Goal: Task Accomplishment & Management: Complete application form

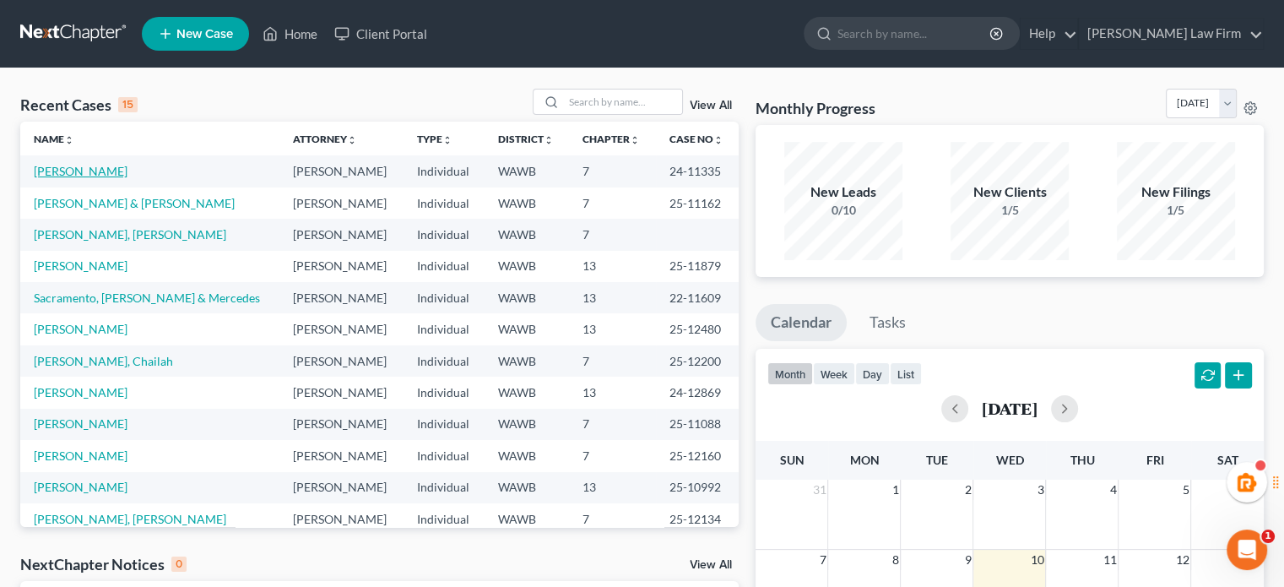
click at [70, 168] on link "[PERSON_NAME]" at bounding box center [81, 171] width 94 height 14
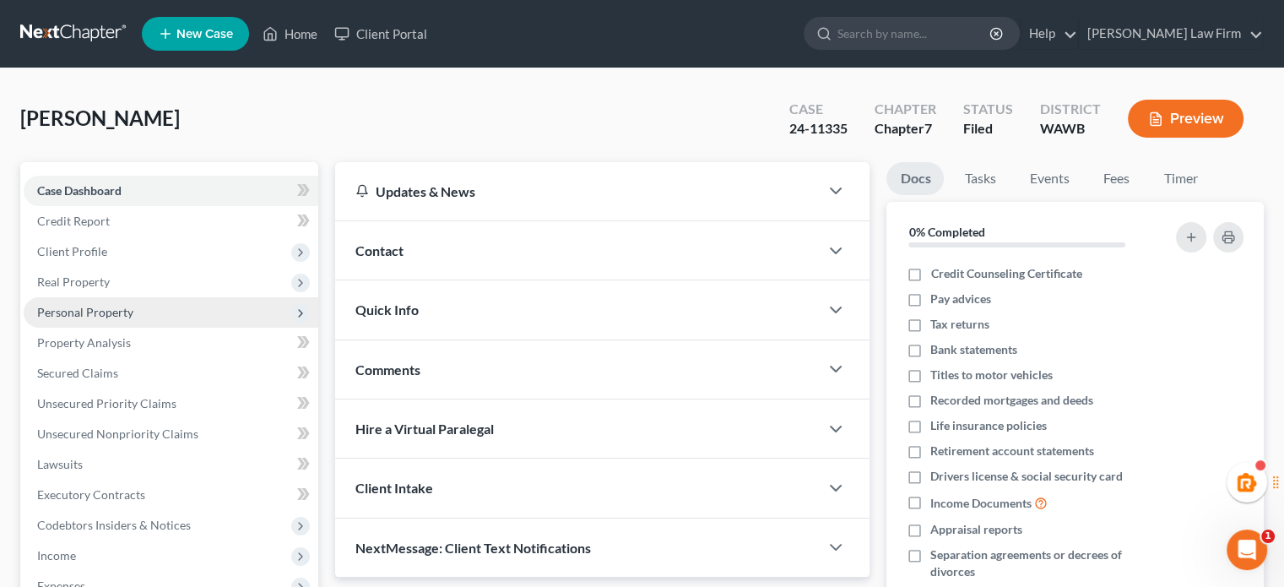
click at [139, 311] on span "Personal Property" at bounding box center [171, 312] width 295 height 30
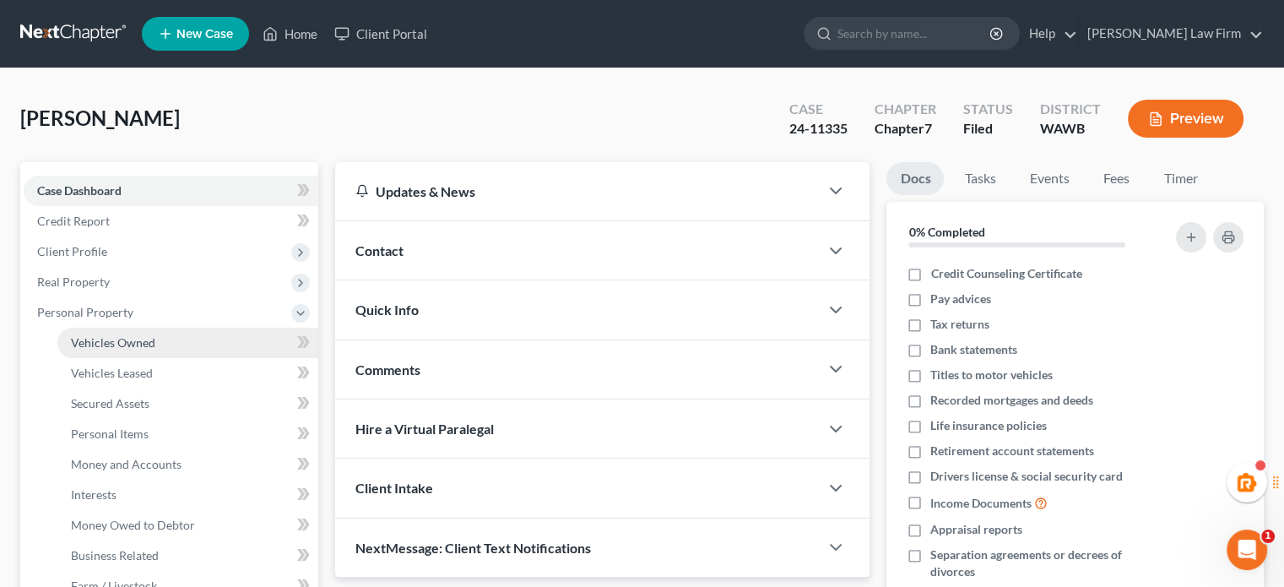
click at [145, 337] on span "Vehicles Owned" at bounding box center [113, 342] width 84 height 14
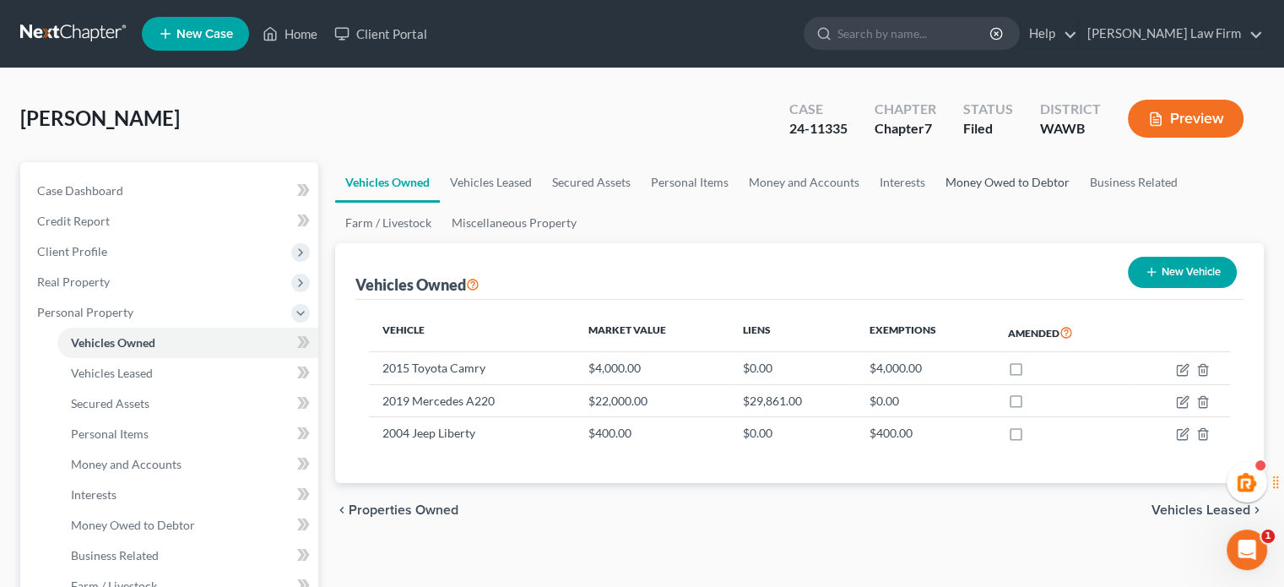
click at [999, 182] on link "Money Owed to Debtor" at bounding box center [1008, 182] width 144 height 41
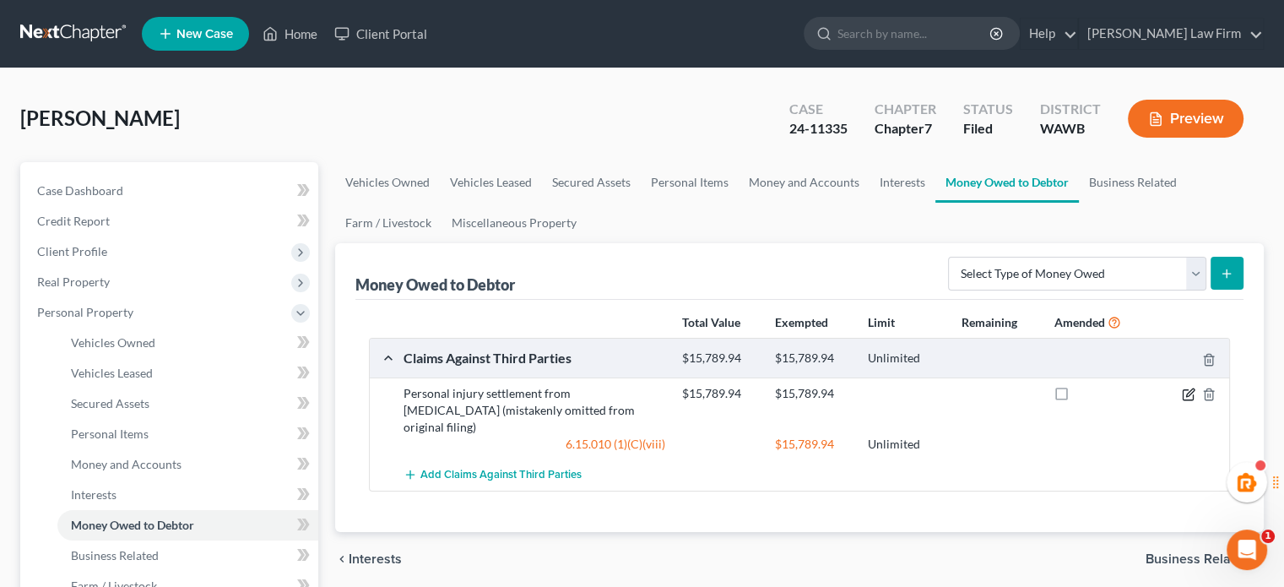
click at [1186, 395] on icon "button" at bounding box center [1190, 392] width 8 height 8
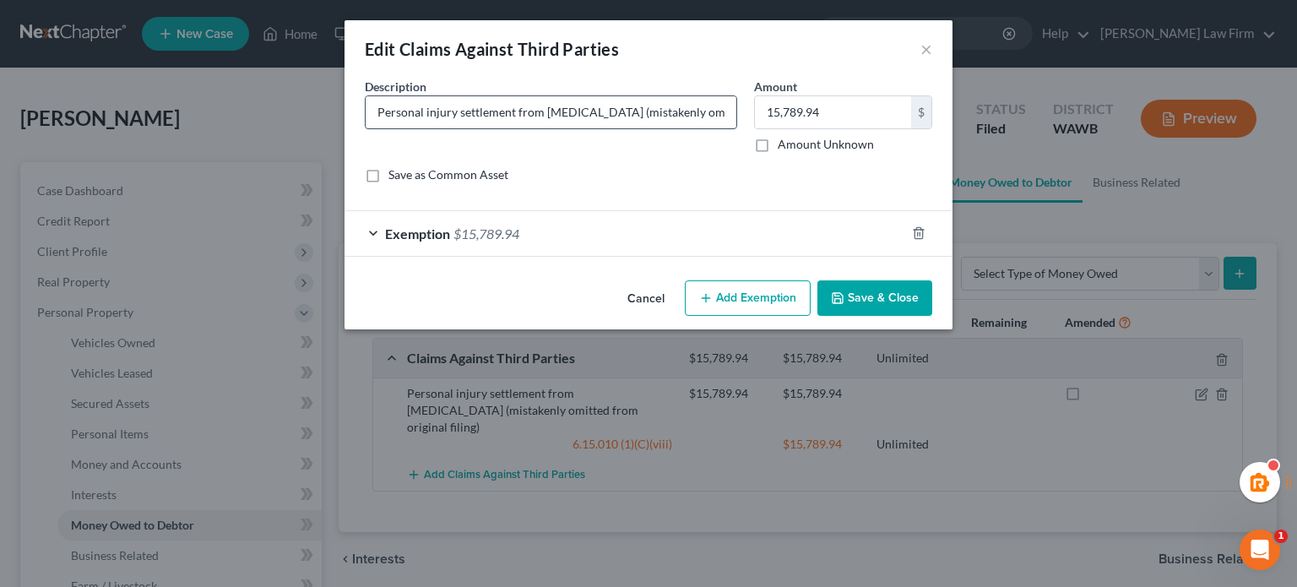
click at [560, 114] on input "Personal injury settlement from work accident (mistakenly omitted from original…" at bounding box center [551, 112] width 371 height 32
click at [515, 119] on input "Personal injury settlement from work accident (mistakenly omitted from original…" at bounding box center [551, 112] width 371 height 32
drag, startPoint x: 616, startPoint y: 114, endPoint x: 838, endPoint y: 114, distance: 222.9
click at [838, 114] on div "Description * Personal injury settlement from work accident (mistakenly omitted…" at bounding box center [648, 137] width 584 height 119
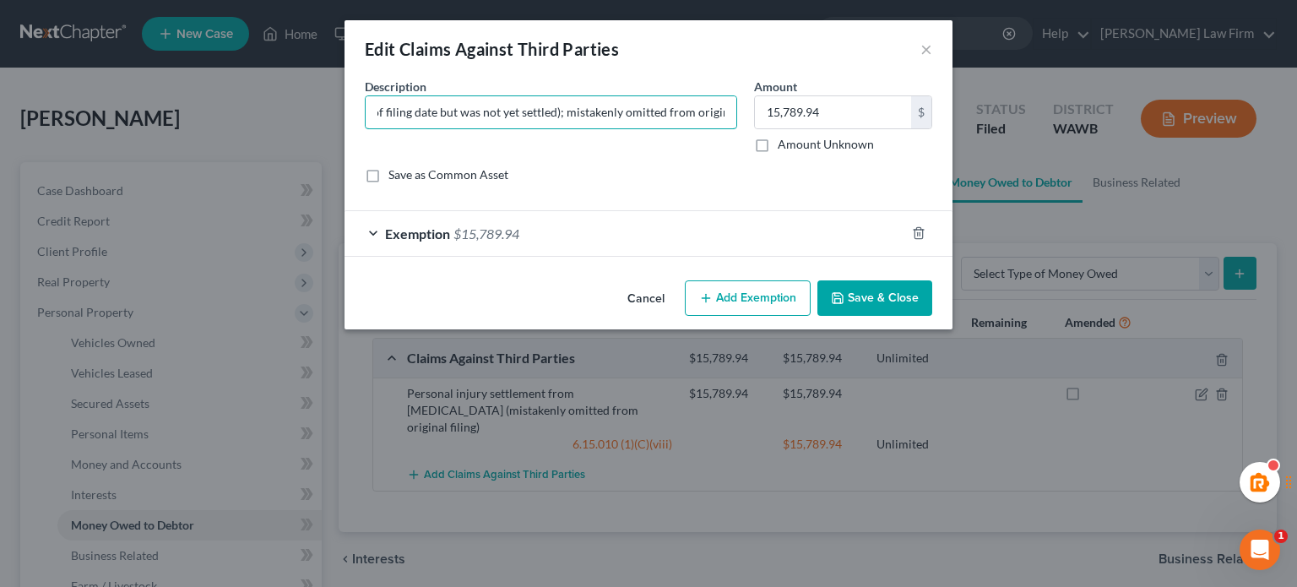
scroll to position [0, 340]
type input "Personal injury settlement from work accident (pending as of filing date but wa…"
click at [855, 308] on button "Save & Close" at bounding box center [874, 297] width 115 height 35
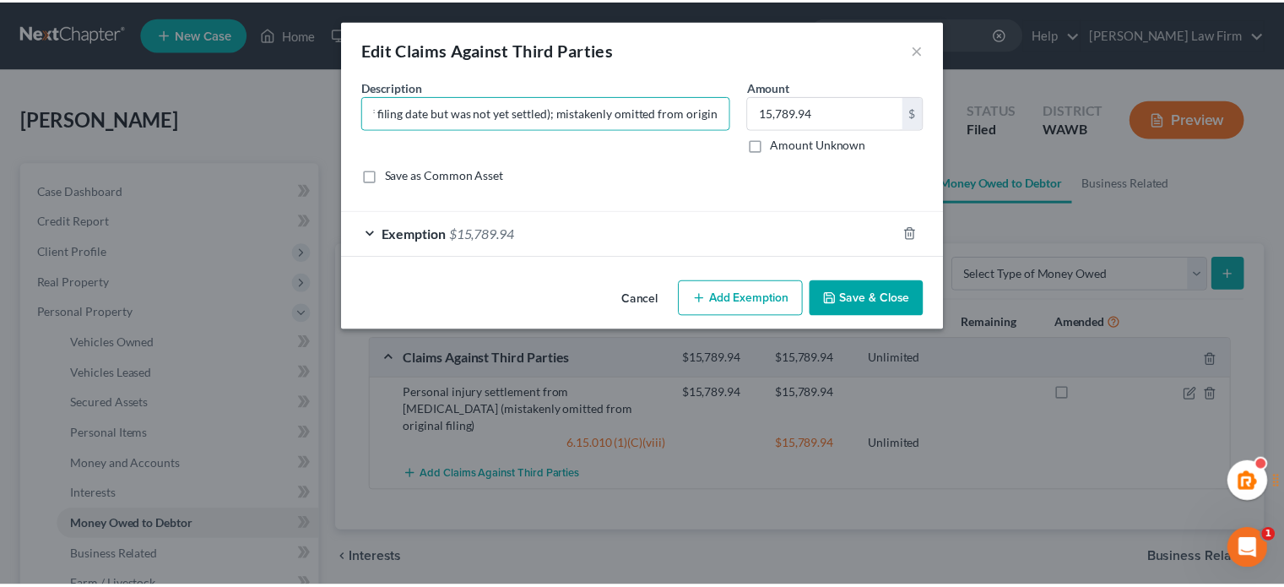
scroll to position [0, 0]
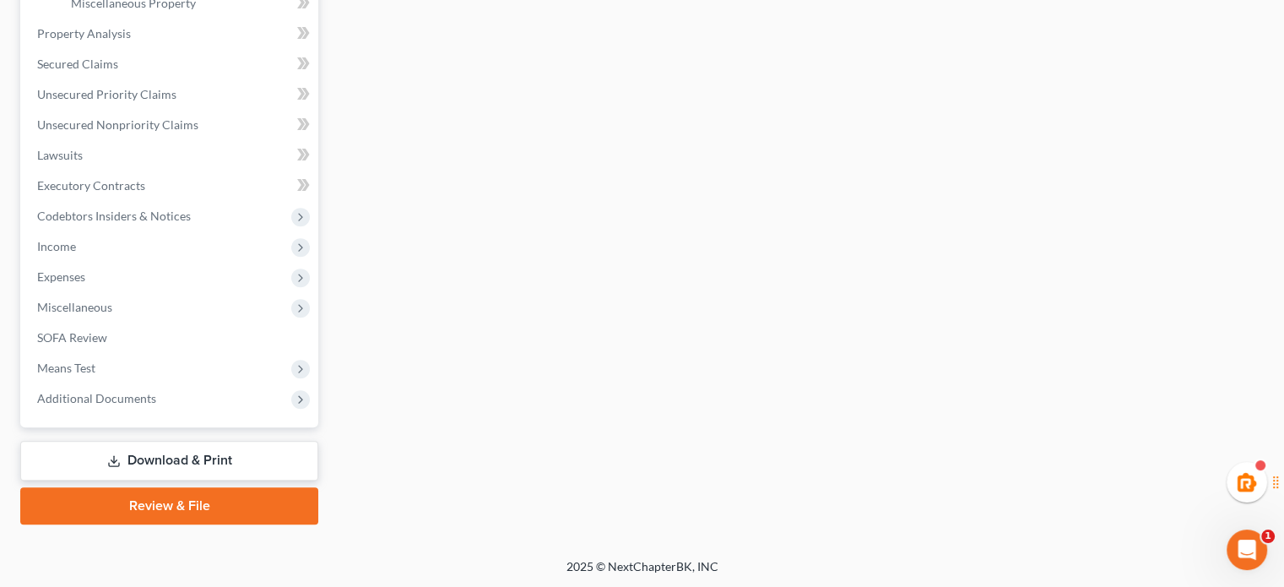
click at [159, 450] on link "Download & Print" at bounding box center [169, 461] width 298 height 40
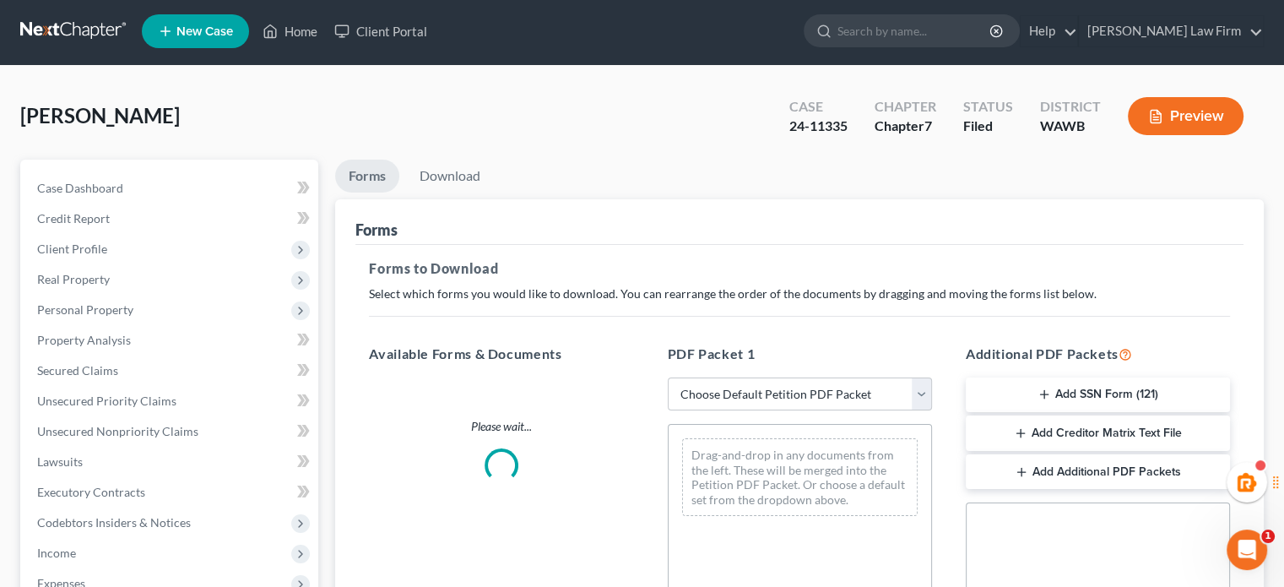
scroll to position [281, 0]
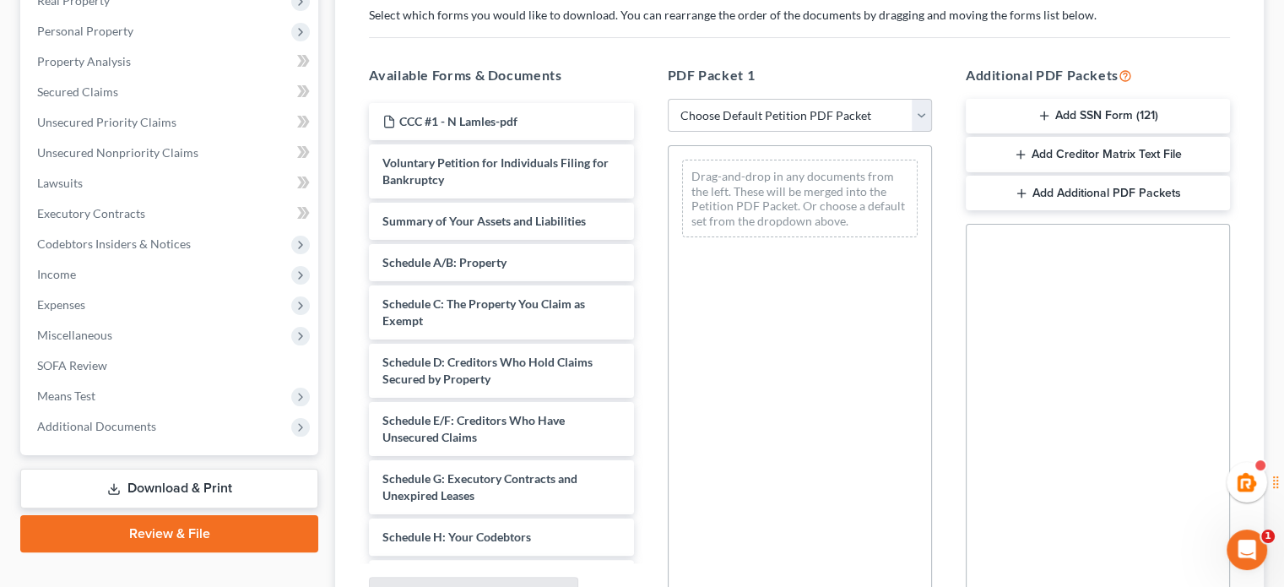
click at [737, 138] on div "PDF Packet 1 Choose Default Petition PDF Packet Complete Bankruptcy Petition (a…" at bounding box center [800, 338] width 298 height 573
click at [739, 111] on select "Choose Default Petition PDF Packet Complete Bankruptcy Petition (all forms and …" at bounding box center [800, 116] width 264 height 34
select select "2"
click at [668, 99] on select "Choose Default Petition PDF Packet Complete Bankruptcy Petition (all forms and …" at bounding box center [800, 116] width 264 height 34
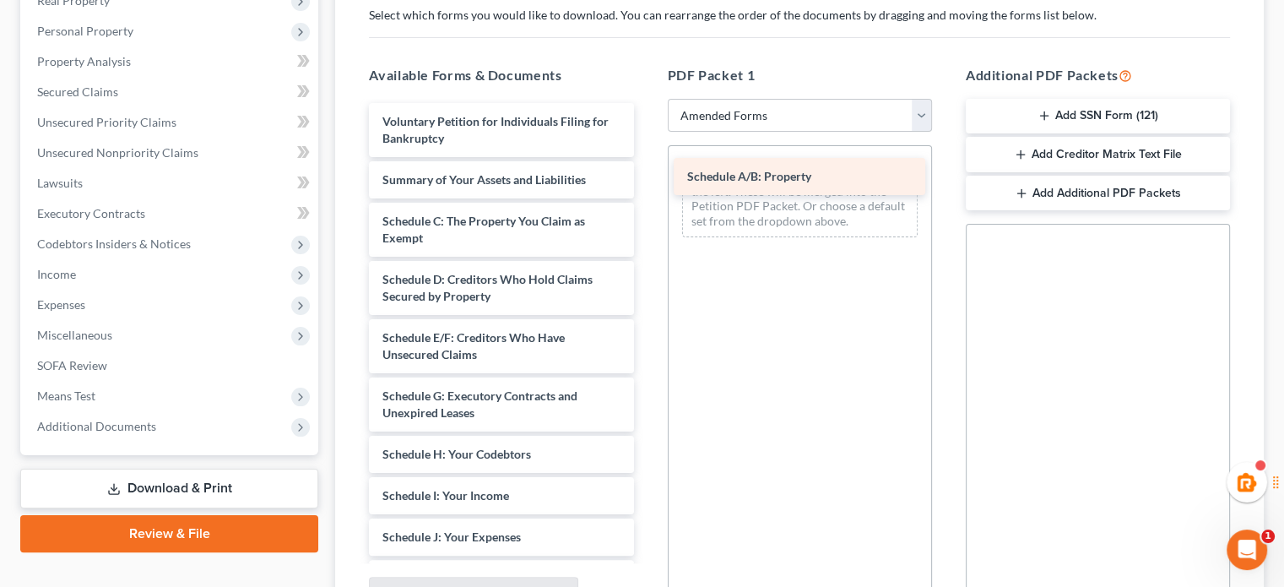
drag, startPoint x: 471, startPoint y: 212, endPoint x: 775, endPoint y: 169, distance: 307.0
click at [647, 169] on div "Schedule A/B: Property Voluntary Petition for Individuals Filing for Bankruptcy…" at bounding box center [500, 557] width 291 height 909
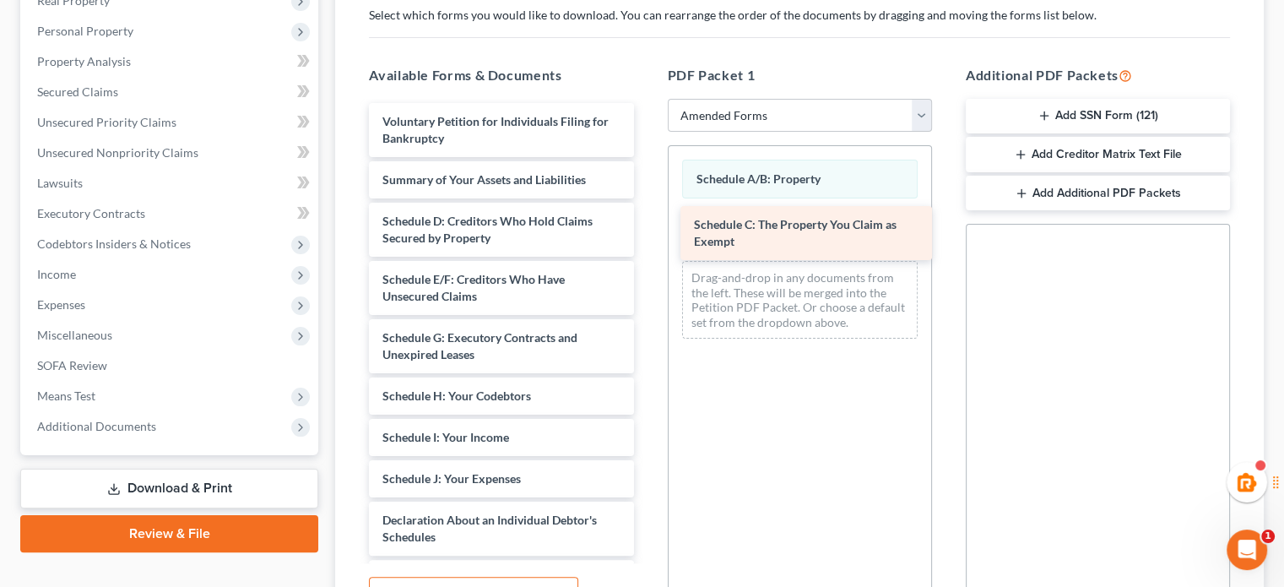
drag, startPoint x: 454, startPoint y: 242, endPoint x: 763, endPoint y: 247, distance: 309.1
click at [647, 247] on div "Schedule C: The Property You Claim as Exempt Voluntary Petition for Individuals…" at bounding box center [500, 528] width 291 height 851
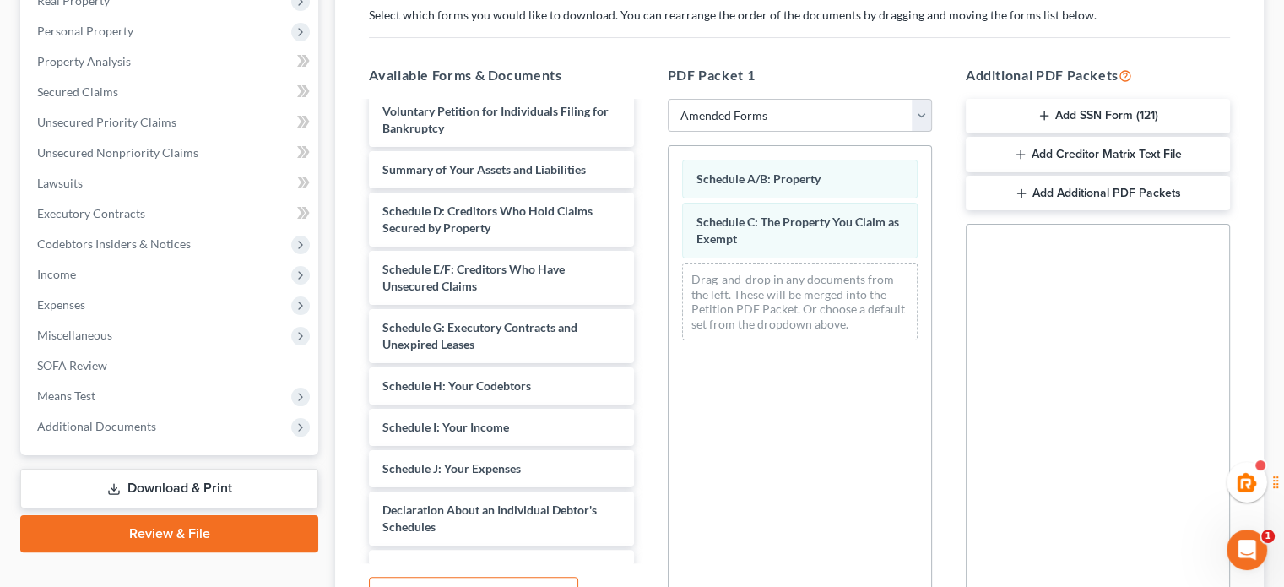
scroll to position [0, 0]
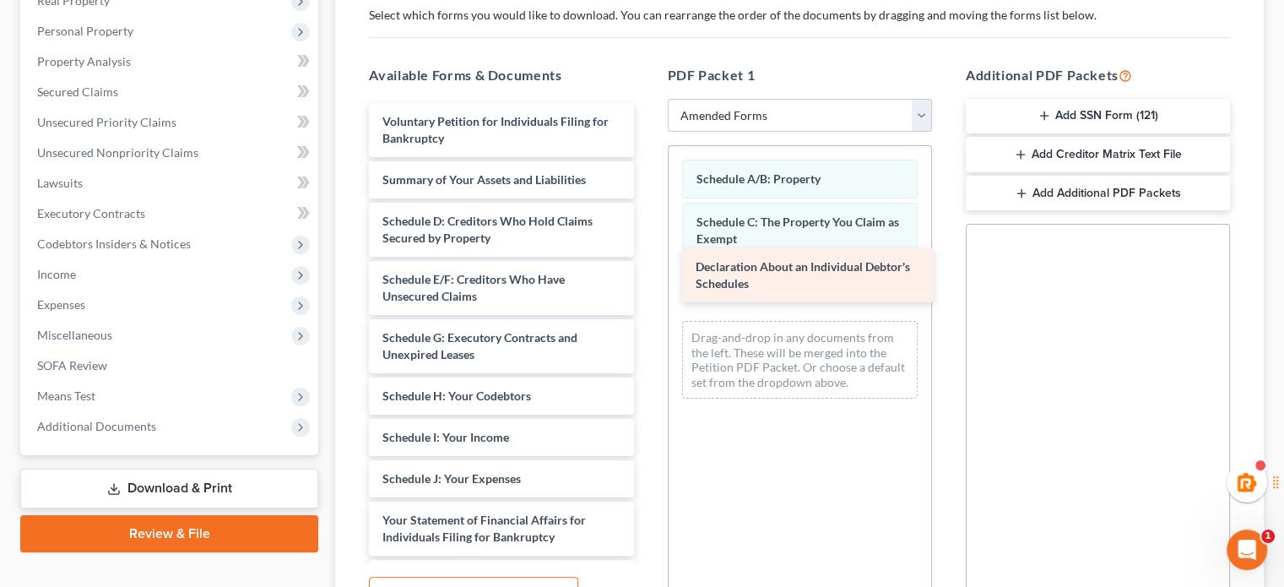
drag, startPoint x: 433, startPoint y: 524, endPoint x: 746, endPoint y: 273, distance: 401.8
click at [647, 273] on div "Declaration About an Individual Debtor's Schedules Voluntary Petition for Indiv…" at bounding box center [500, 499] width 291 height 793
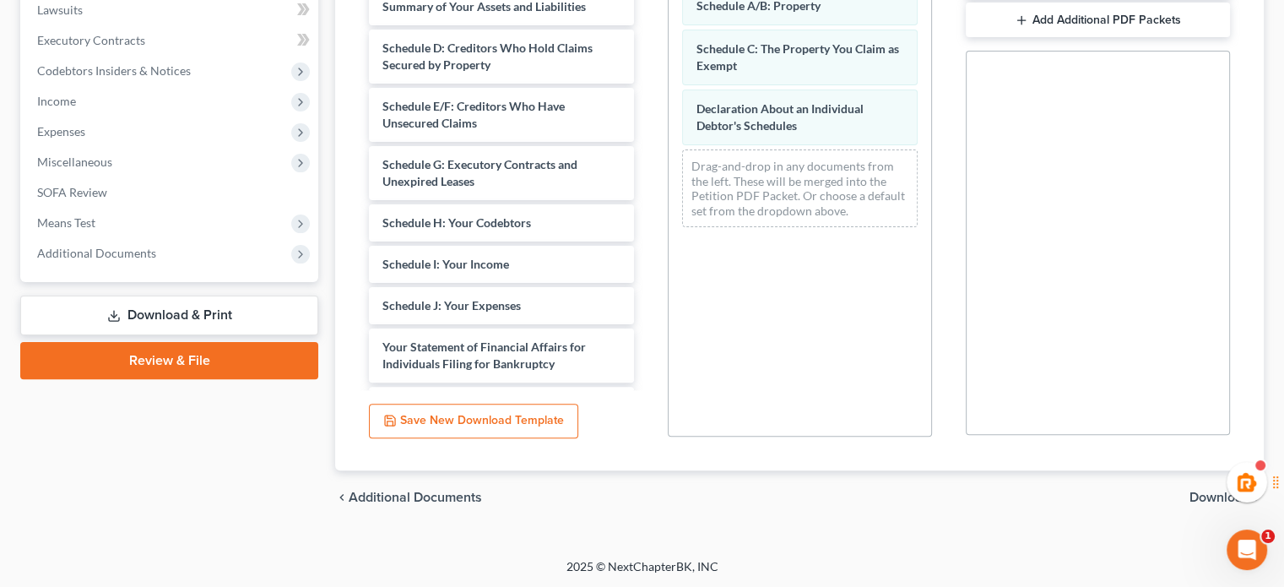
click at [1191, 497] on span "Download" at bounding box center [1220, 498] width 61 height 14
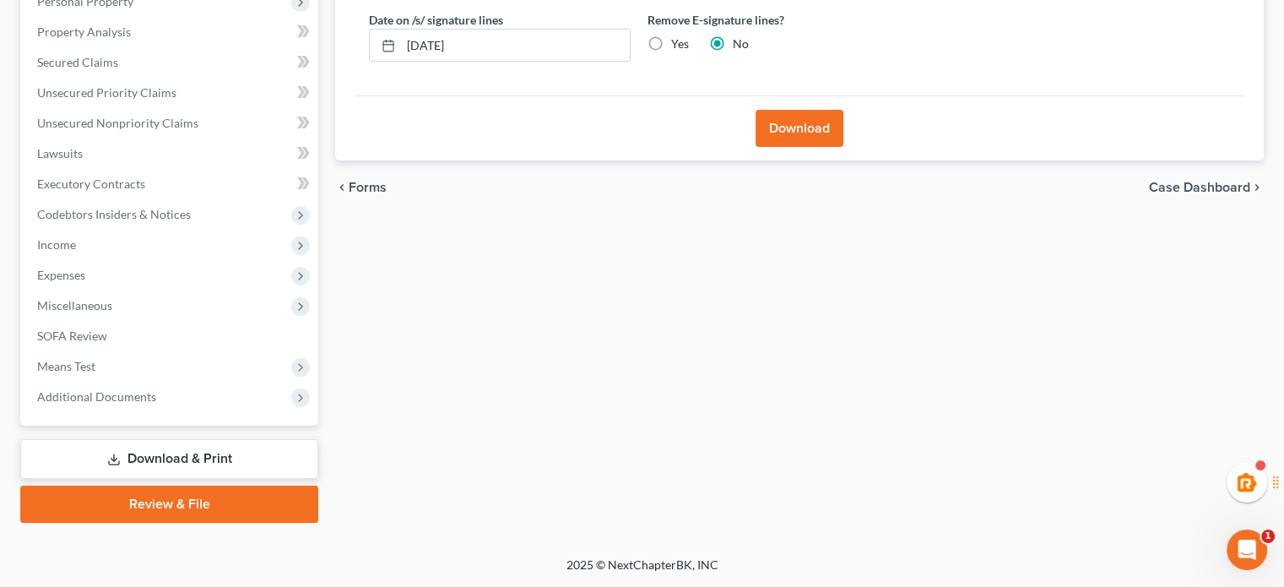
scroll to position [309, 0]
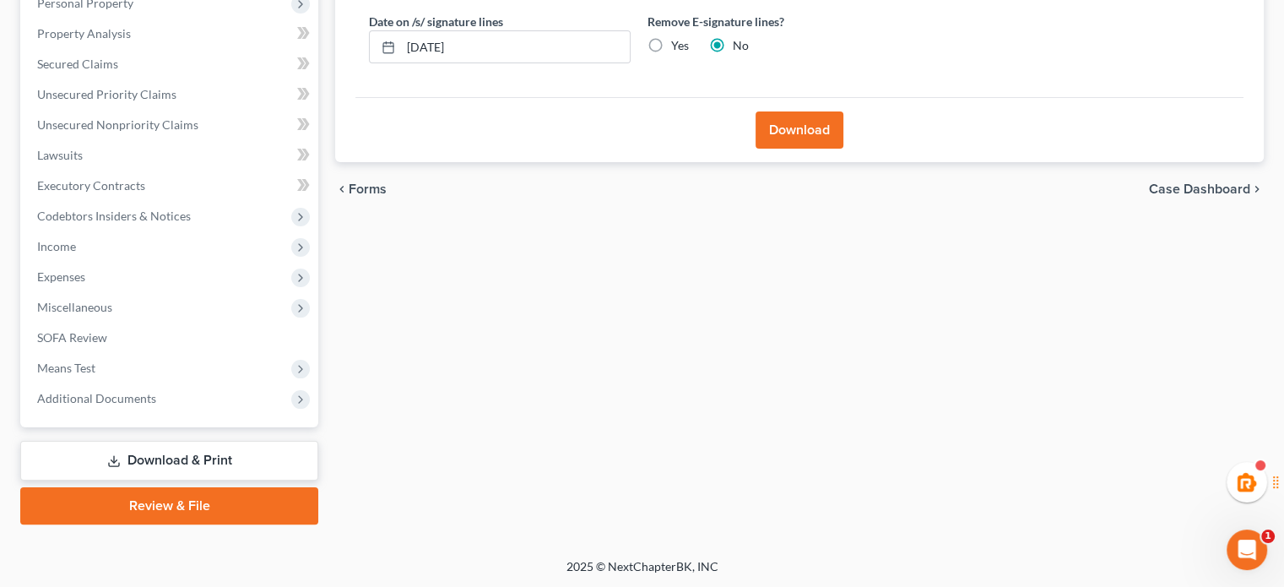
click at [797, 141] on button "Download" at bounding box center [800, 129] width 88 height 37
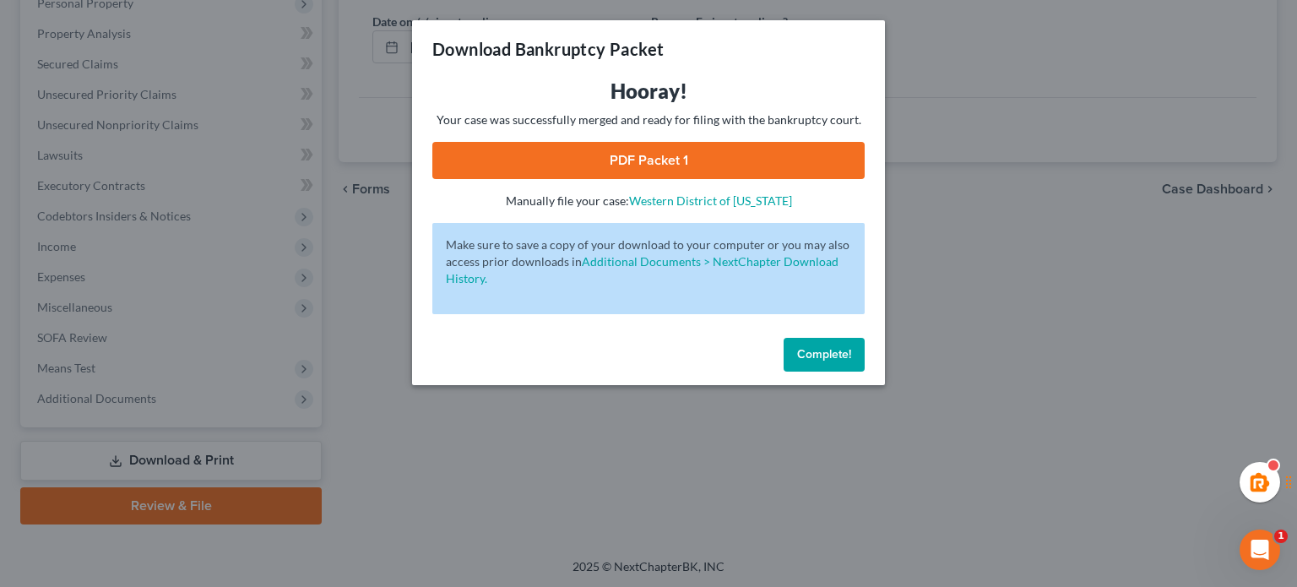
click at [767, 168] on link "PDF Packet 1" at bounding box center [648, 160] width 432 height 37
click at [857, 352] on button "Complete!" at bounding box center [824, 355] width 81 height 34
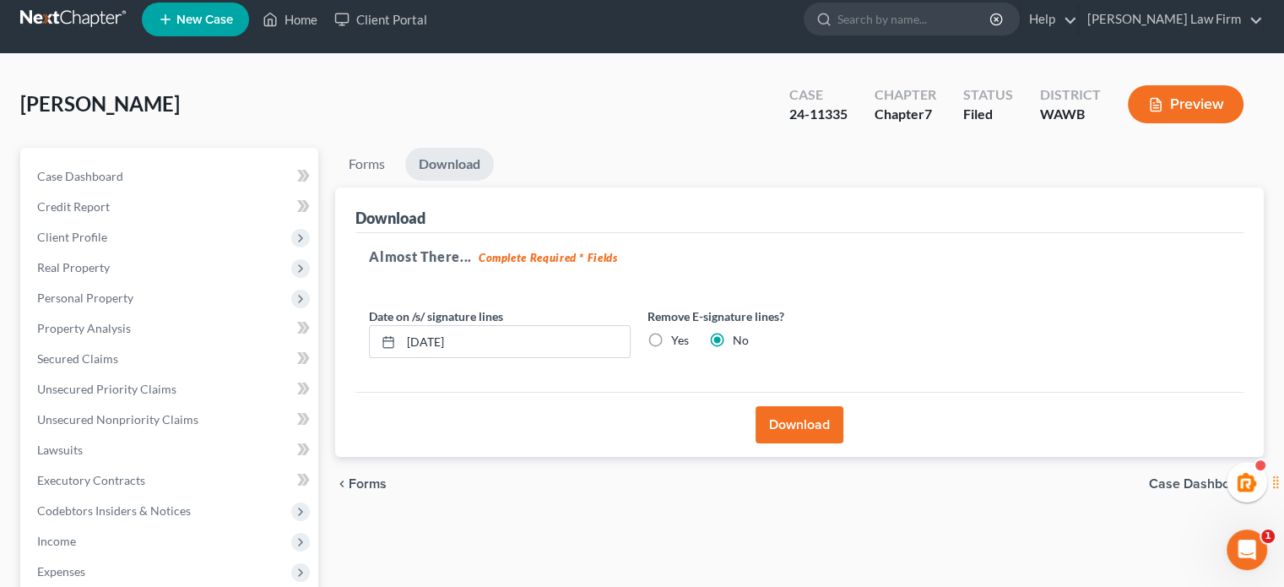
scroll to position [0, 0]
